Goal: Transaction & Acquisition: Purchase product/service

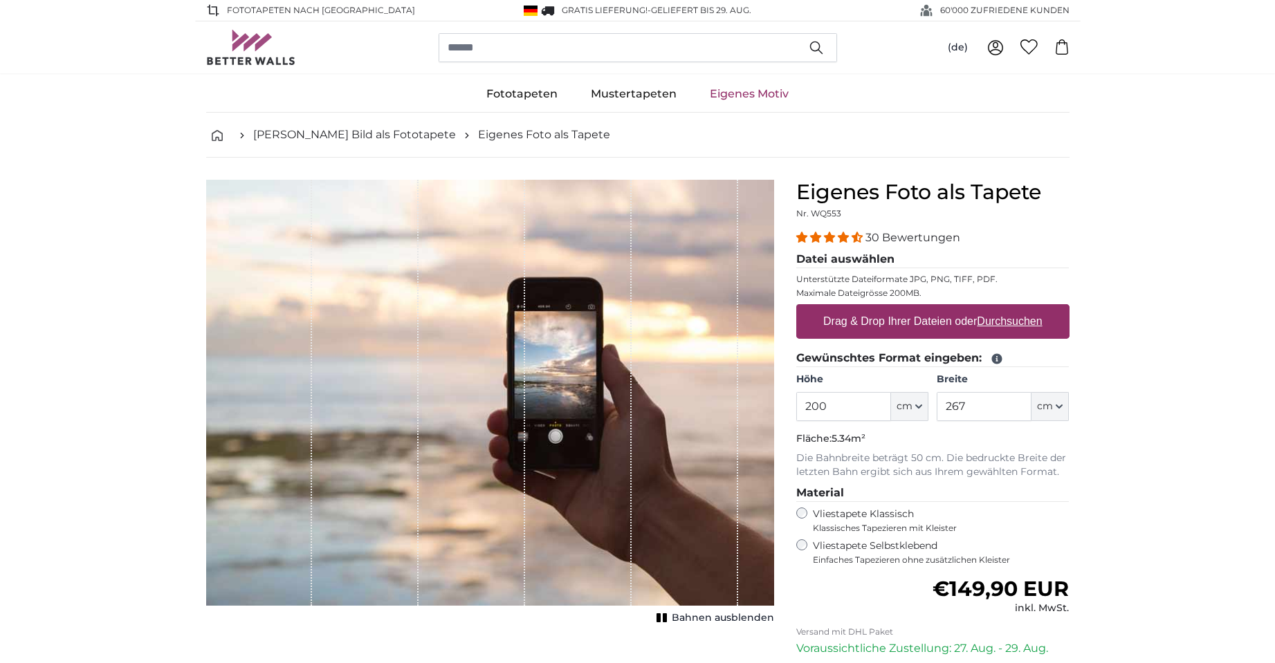
drag, startPoint x: 849, startPoint y: 407, endPoint x: 776, endPoint y: 405, distance: 73.3
click at [776, 405] on product-detail "Abbrechen Bild zuschneiden Bahnen ausblenden Eigenes Foto als Tapete Nr. WQ553 …" at bounding box center [637, 480] width 885 height 645
type input "255"
type input "350"
click at [889, 557] on span "Einfaches Tapezieren ohne zusätzlichen Kleister" at bounding box center [941, 560] width 257 height 11
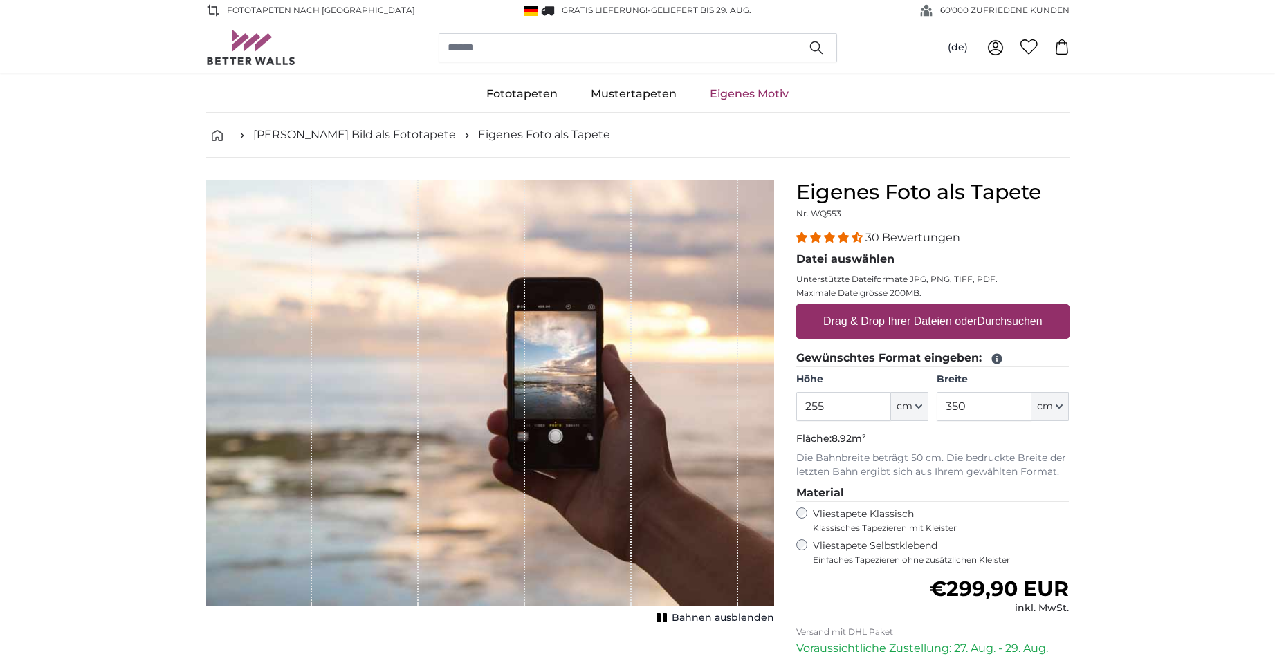
click at [886, 524] on span "Klassisches Tapezieren mit Kleister" at bounding box center [935, 528] width 245 height 11
click at [905, 322] on label "Drag & Drop Ihrer Dateien oder Durchsuchen" at bounding box center [933, 322] width 230 height 28
click at [905, 308] on input "Drag & Drop Ihrer Dateien oder Durchsuchen" at bounding box center [932, 306] width 273 height 4
type input "**********"
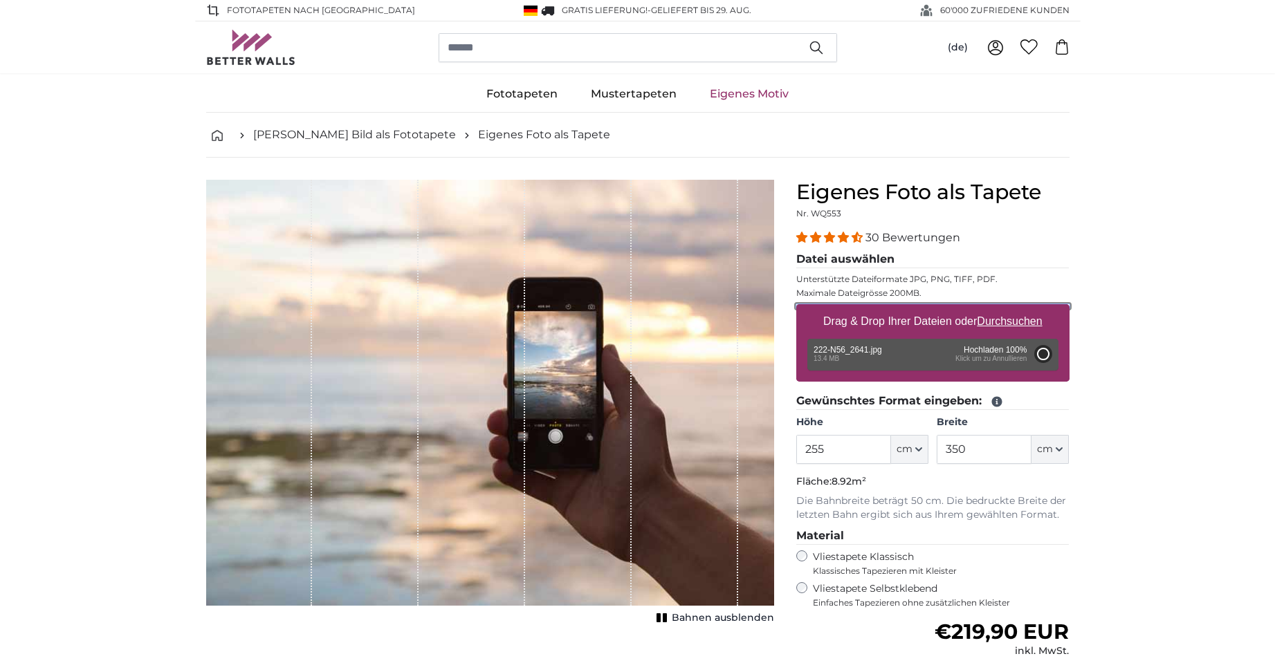
type input "200"
type input "300"
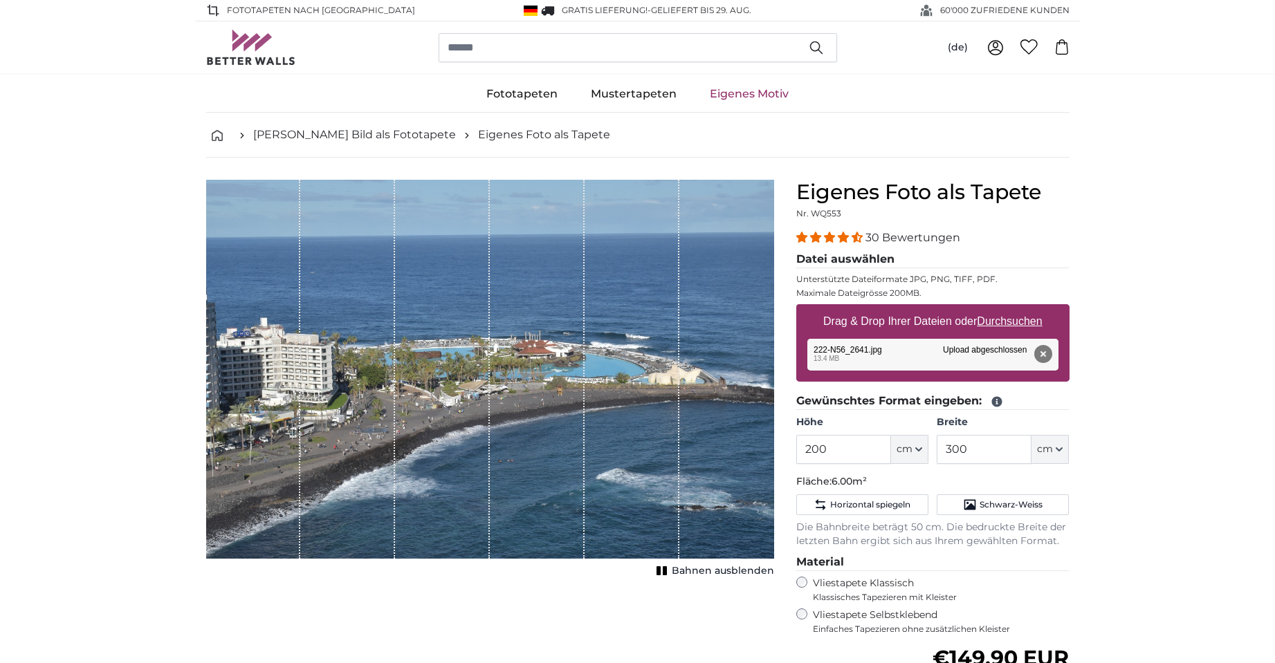
drag, startPoint x: 447, startPoint y: 344, endPoint x: 454, endPoint y: 345, distance: 7.6
click at [454, 345] on div "1 of 1" at bounding box center [442, 369] width 95 height 379
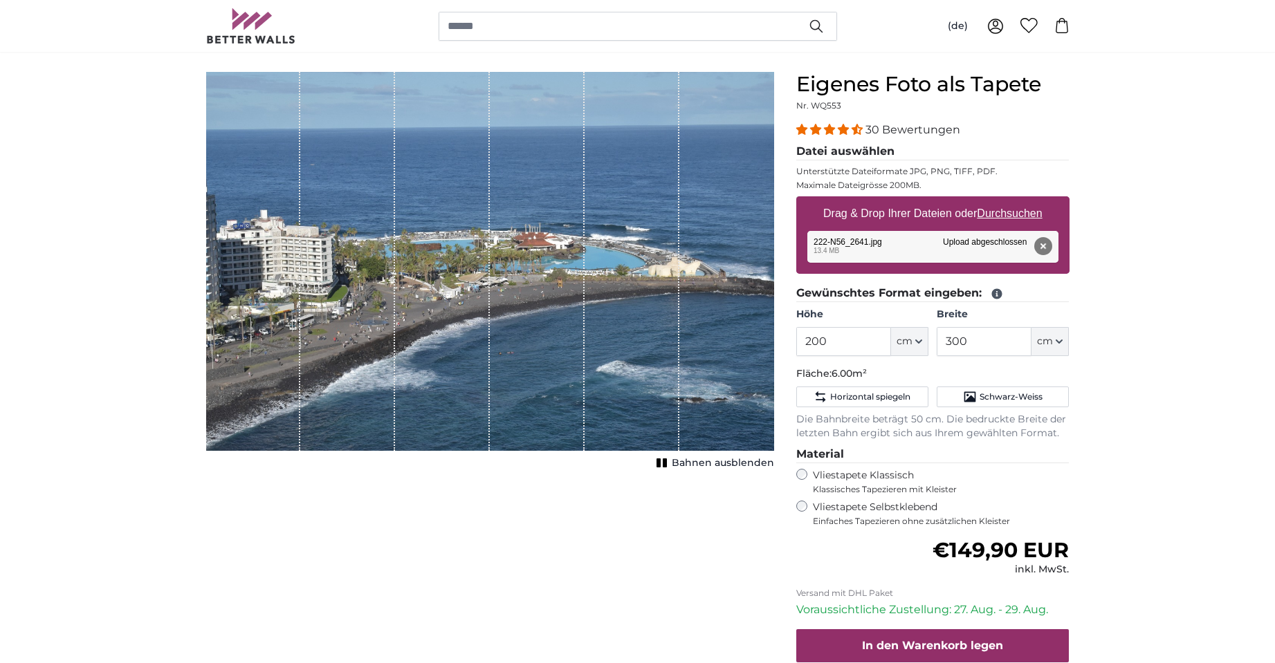
scroll to position [69, 0]
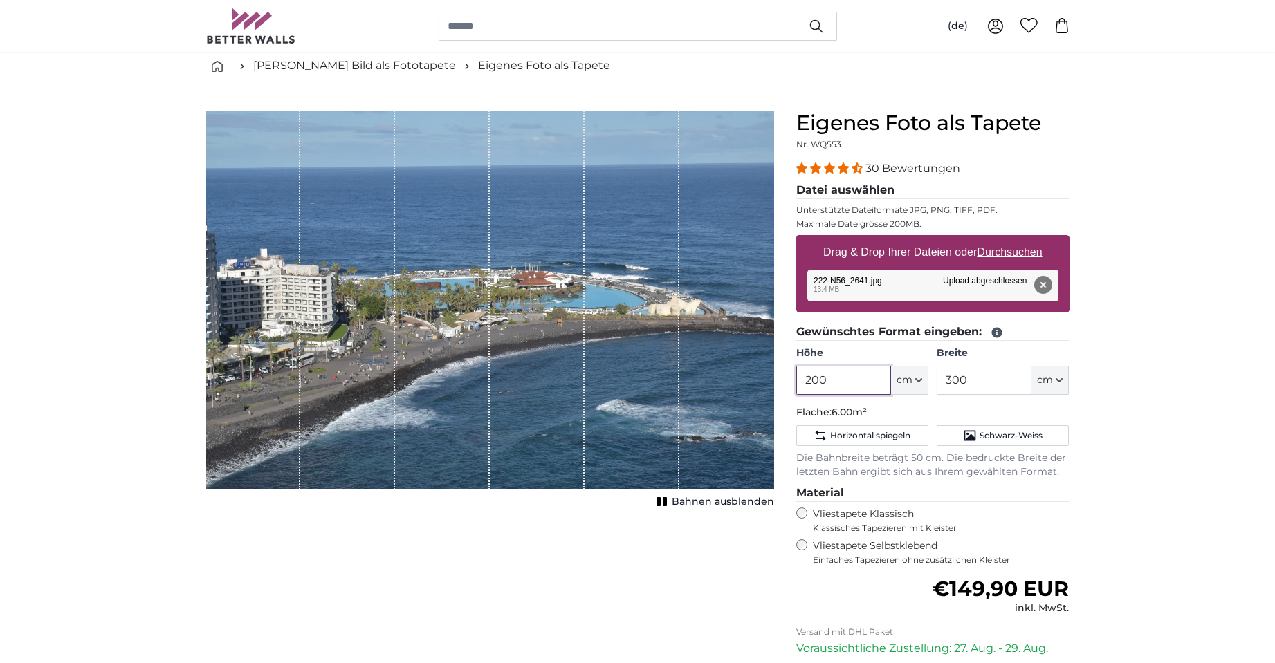
drag, startPoint x: 843, startPoint y: 384, endPoint x: 766, endPoint y: 380, distance: 76.9
click at [766, 380] on product-detail "Abbrechen Bild zuschneiden Bahnen ausblenden Eigenes Foto als Tapete Nr. WQ553 …" at bounding box center [637, 446] width 885 height 715
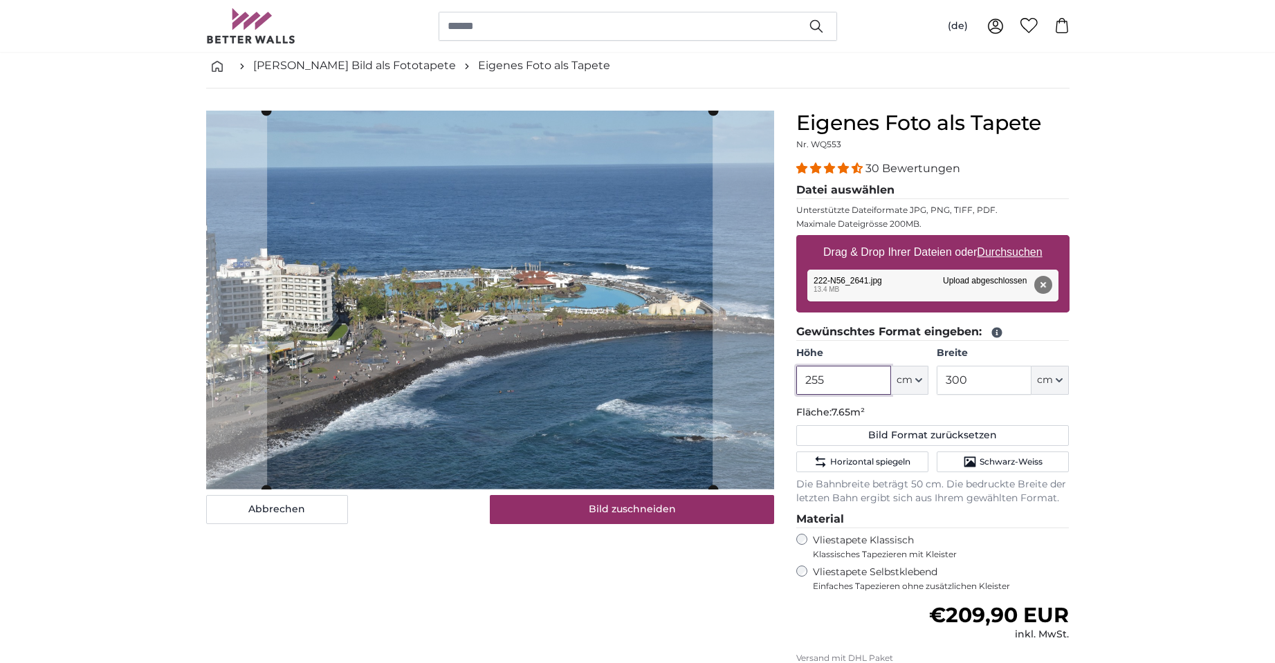
type input "255"
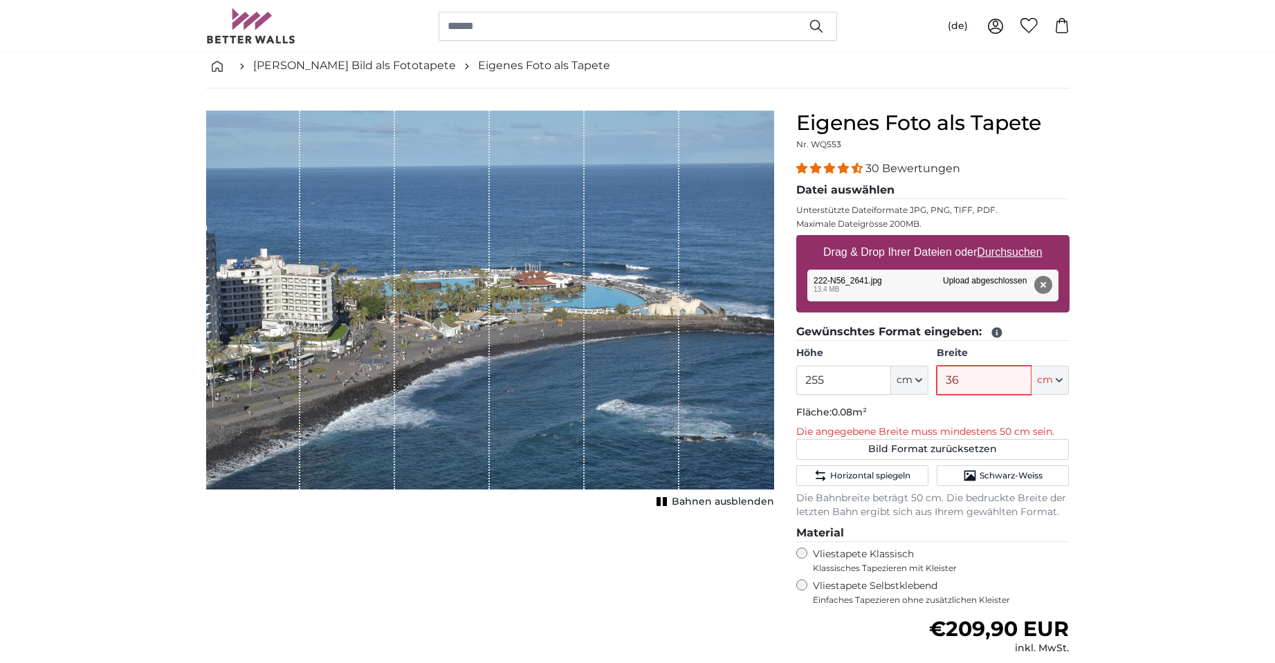
type input "360"
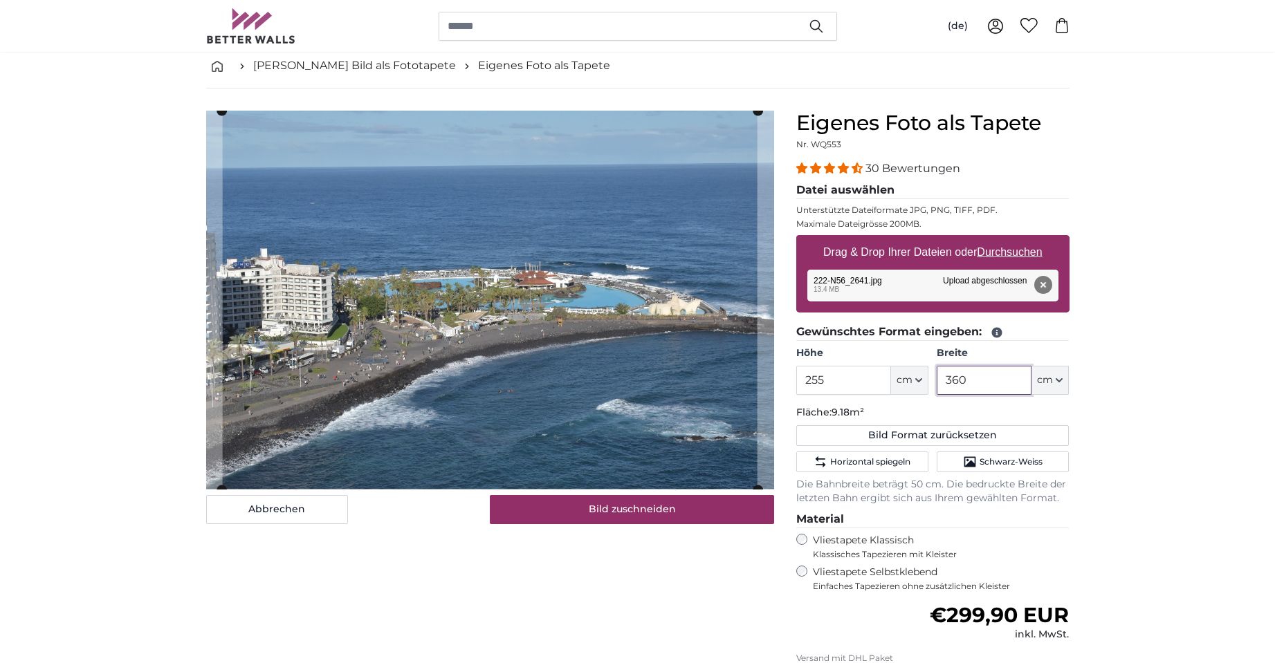
type input "360"
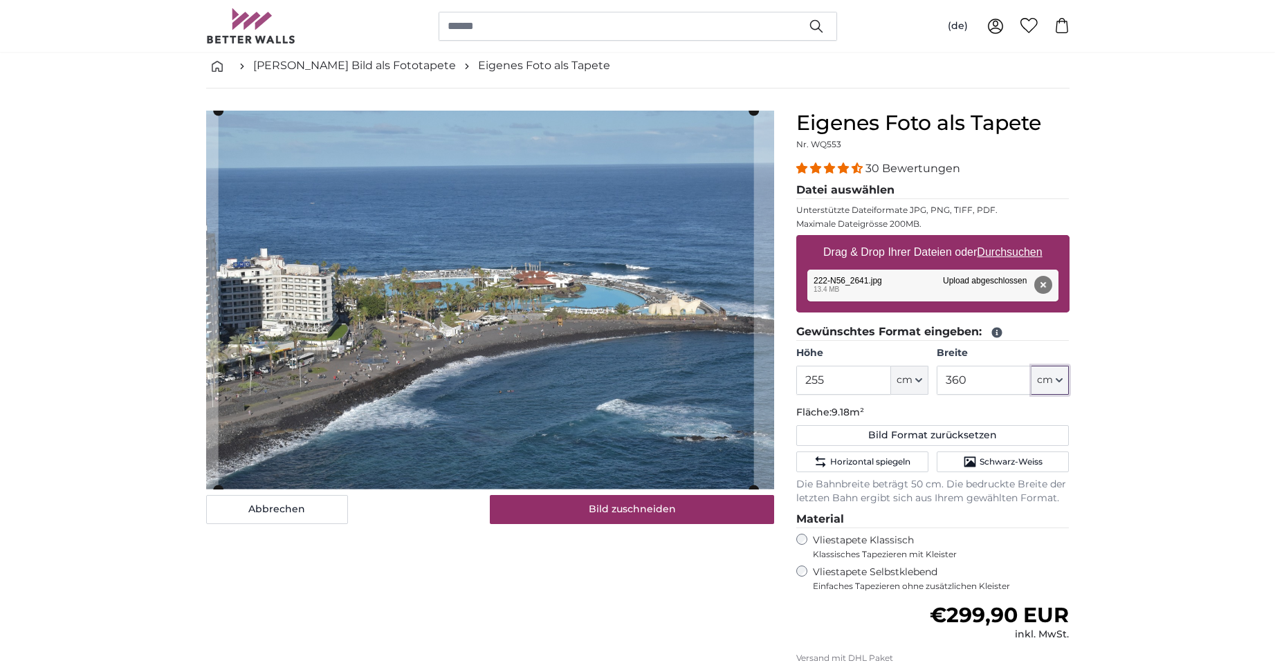
click at [626, 376] on cropper-handle at bounding box center [485, 300] width 535 height 379
click at [1042, 286] on button "Entfernen" at bounding box center [1042, 285] width 18 height 18
type input "200"
type input "300"
